Goal: Check status: Check status

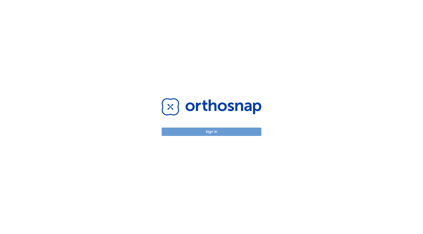
click at [197, 134] on button "Sign in" at bounding box center [212, 131] width 100 height 8
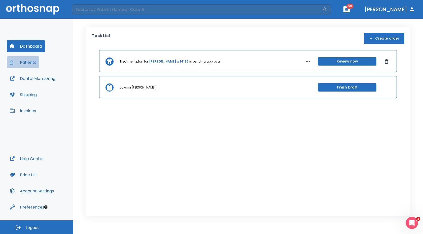
click at [32, 63] on button "Patients" at bounding box center [23, 62] width 32 height 12
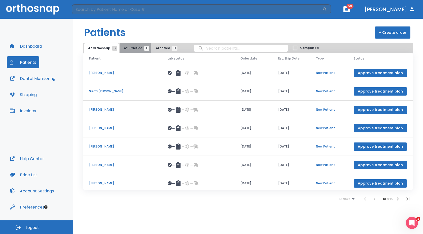
click at [135, 47] on span "At Practice 8" at bounding box center [135, 48] width 23 height 5
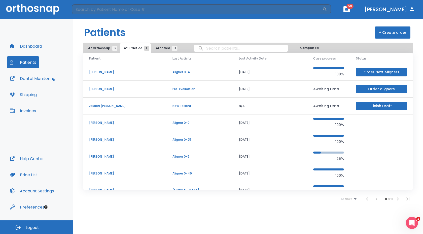
click at [110, 139] on p "[PERSON_NAME]" at bounding box center [124, 139] width 71 height 5
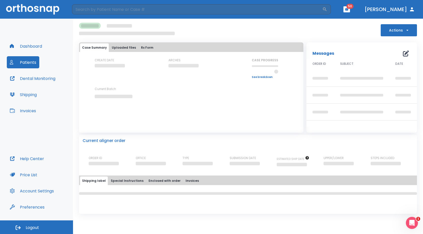
click at [106, 142] on p "Current aligner order" at bounding box center [104, 141] width 43 height 6
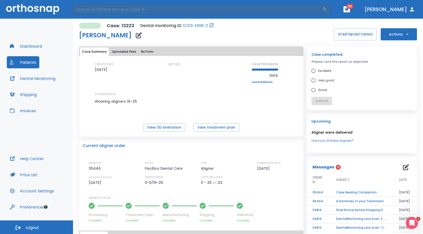
click at [392, 35] on button "Actions" at bounding box center [399, 34] width 36 height 12
click at [339, 192] on div at bounding box center [211, 117] width 423 height 234
click at [340, 193] on td "Case Nearing Completion" at bounding box center [361, 192] width 63 height 9
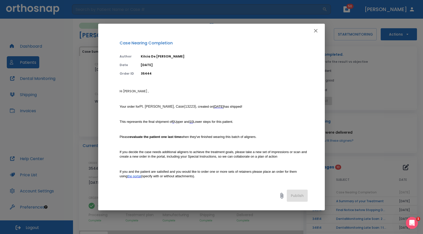
scroll to position [4, 0]
click at [315, 29] on icon "button" at bounding box center [316, 31] width 6 height 6
